Goal: Purchase product/service

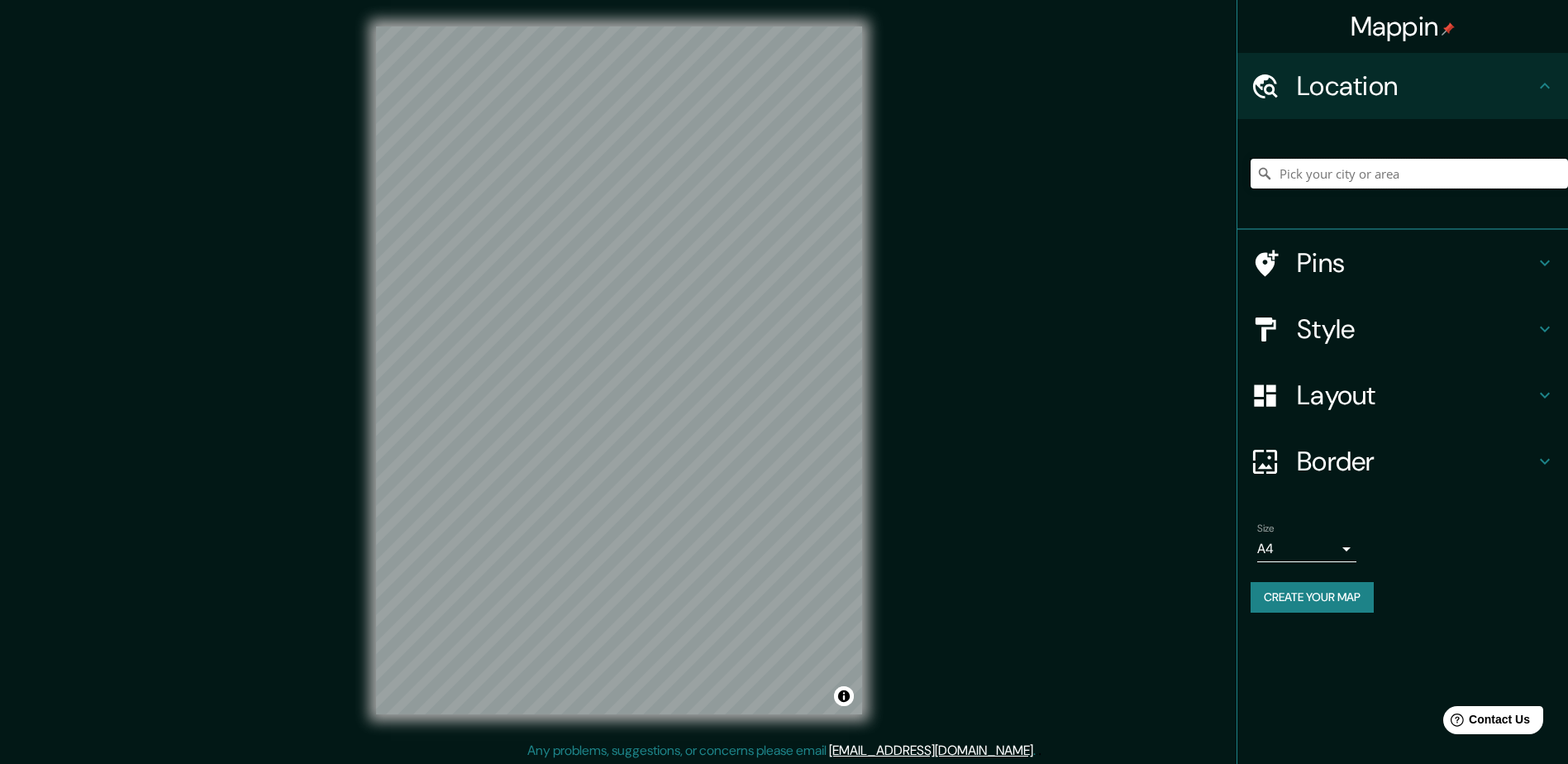
click at [1347, 174] on input "Pick your city or area" at bounding box center [1409, 173] width 318 height 29
type input "[GEOGRAPHIC_DATA], [US_STATE], [GEOGRAPHIC_DATA]"
click at [1545, 325] on icon at bounding box center [1544, 329] width 20 height 20
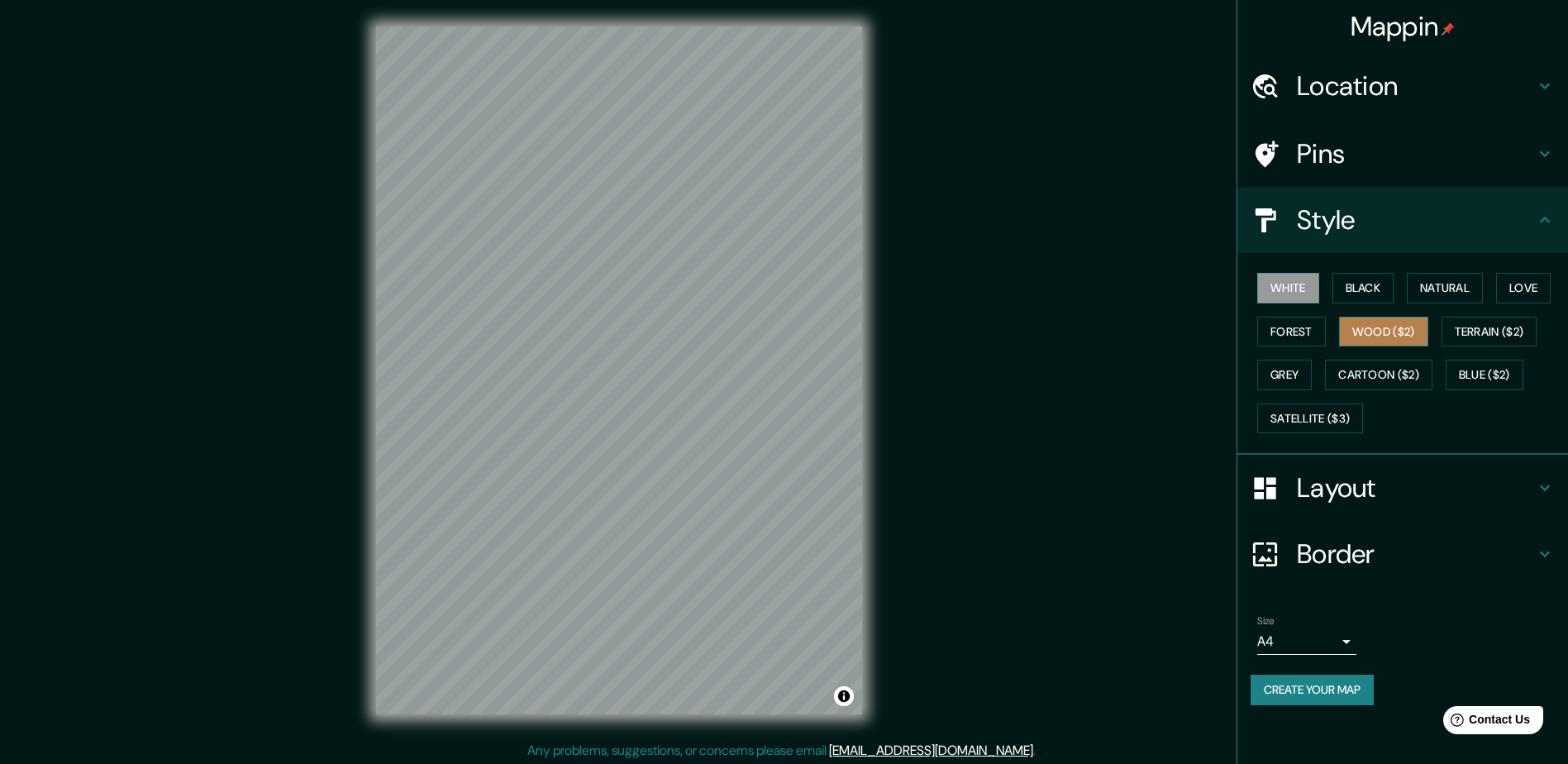
click at [1364, 328] on button "Wood ($2)" at bounding box center [1383, 331] width 89 height 30
click at [1477, 334] on button "Terrain ($2)" at bounding box center [1489, 331] width 96 height 30
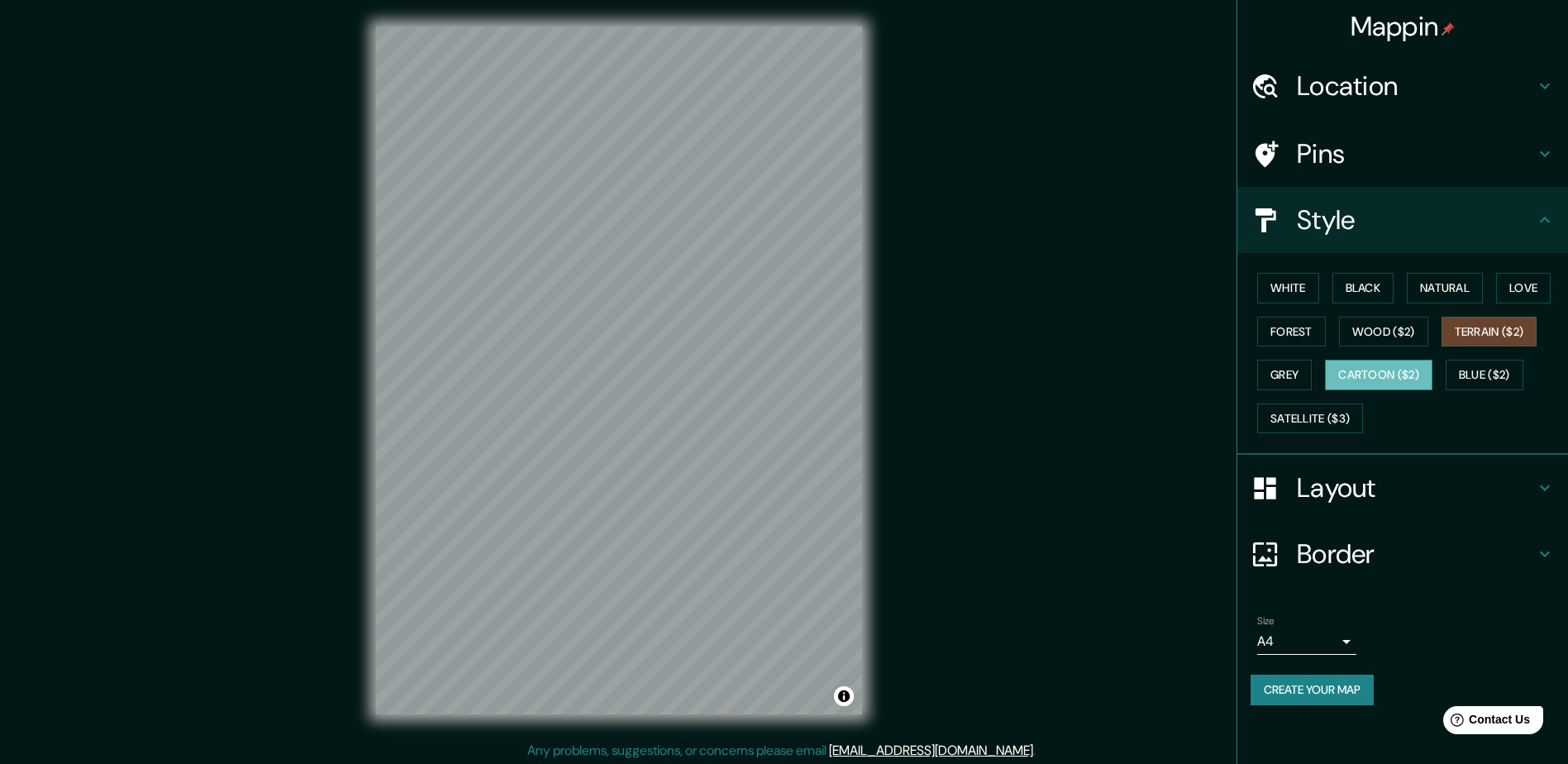
click at [1397, 371] on button "Cartoon ($2)" at bounding box center [1378, 375] width 107 height 30
click at [1292, 414] on button "Satellite ($3)" at bounding box center [1310, 418] width 106 height 30
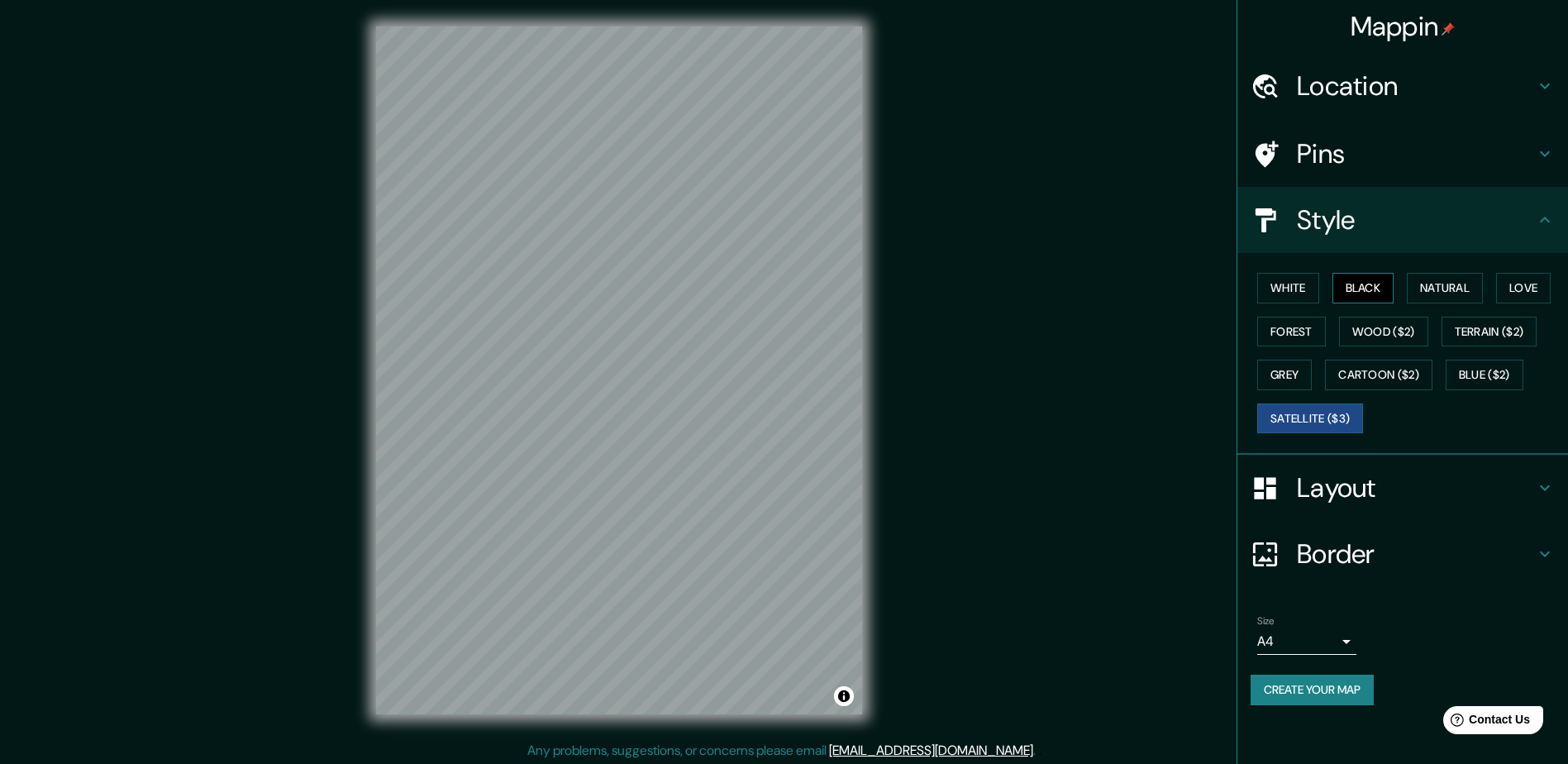
click at [1379, 288] on button "Black" at bounding box center [1363, 287] width 62 height 30
click at [1298, 329] on button "Forest" at bounding box center [1292, 331] width 69 height 30
click at [1523, 293] on button "Love" at bounding box center [1523, 287] width 54 height 30
click at [1464, 285] on button "Natural" at bounding box center [1444, 287] width 76 height 30
